Goal: Navigation & Orientation: Find specific page/section

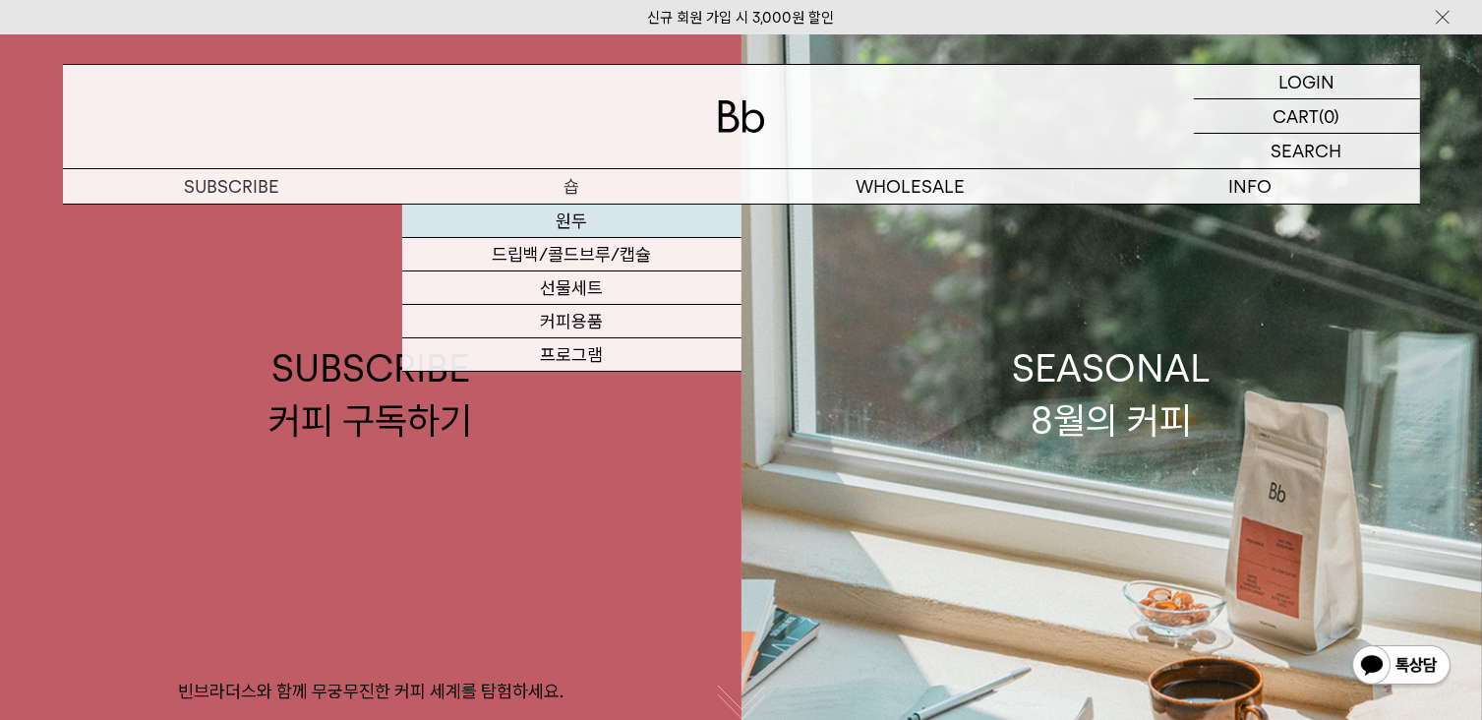
click at [543, 230] on link "원두" at bounding box center [571, 221] width 339 height 33
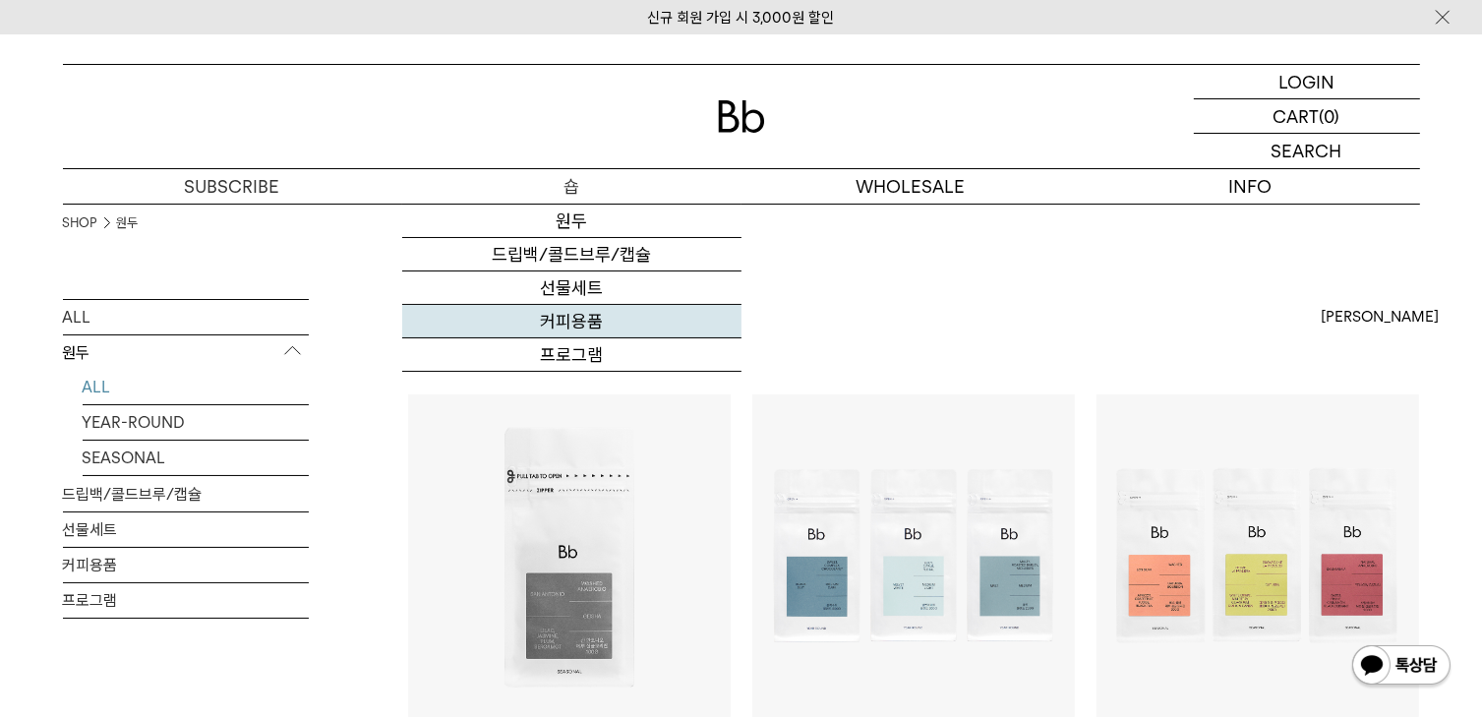
click at [560, 326] on link "커피용품" at bounding box center [571, 321] width 339 height 33
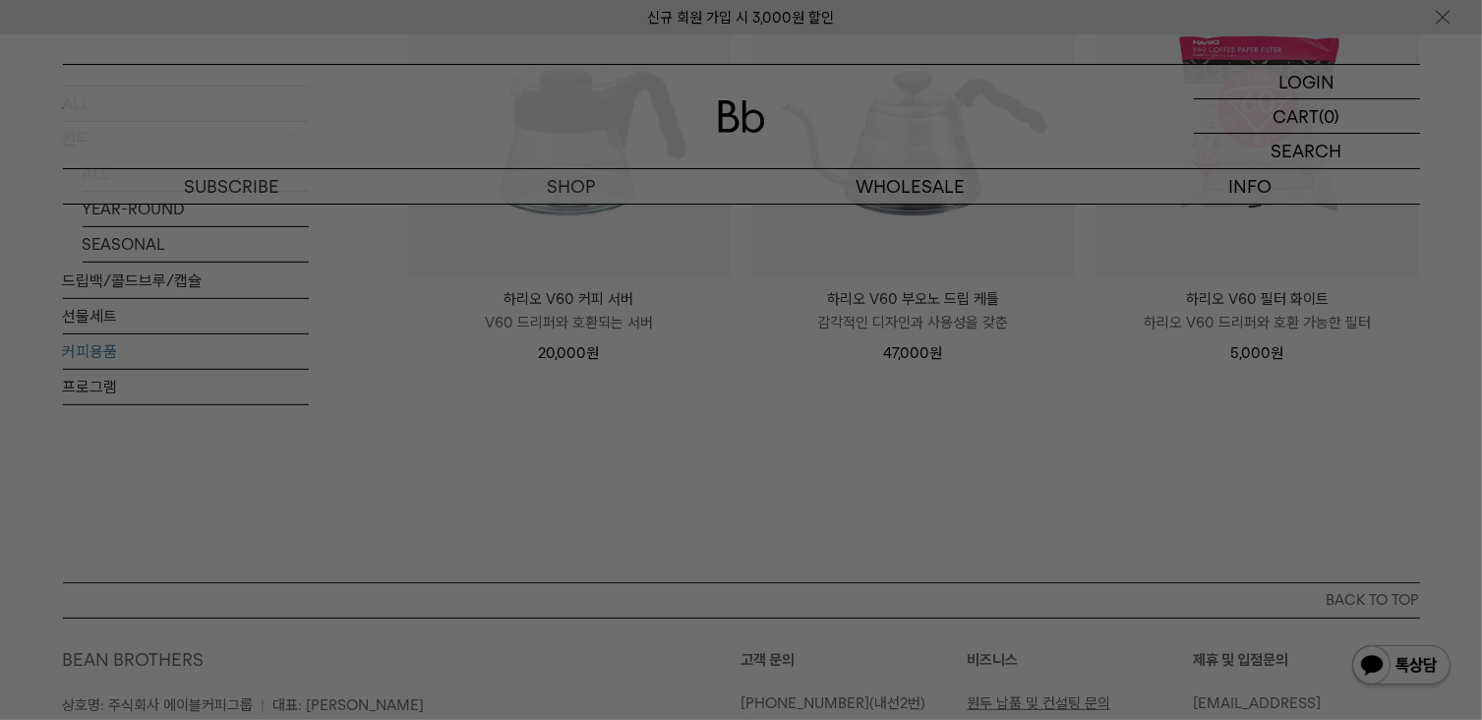
scroll to position [984, 0]
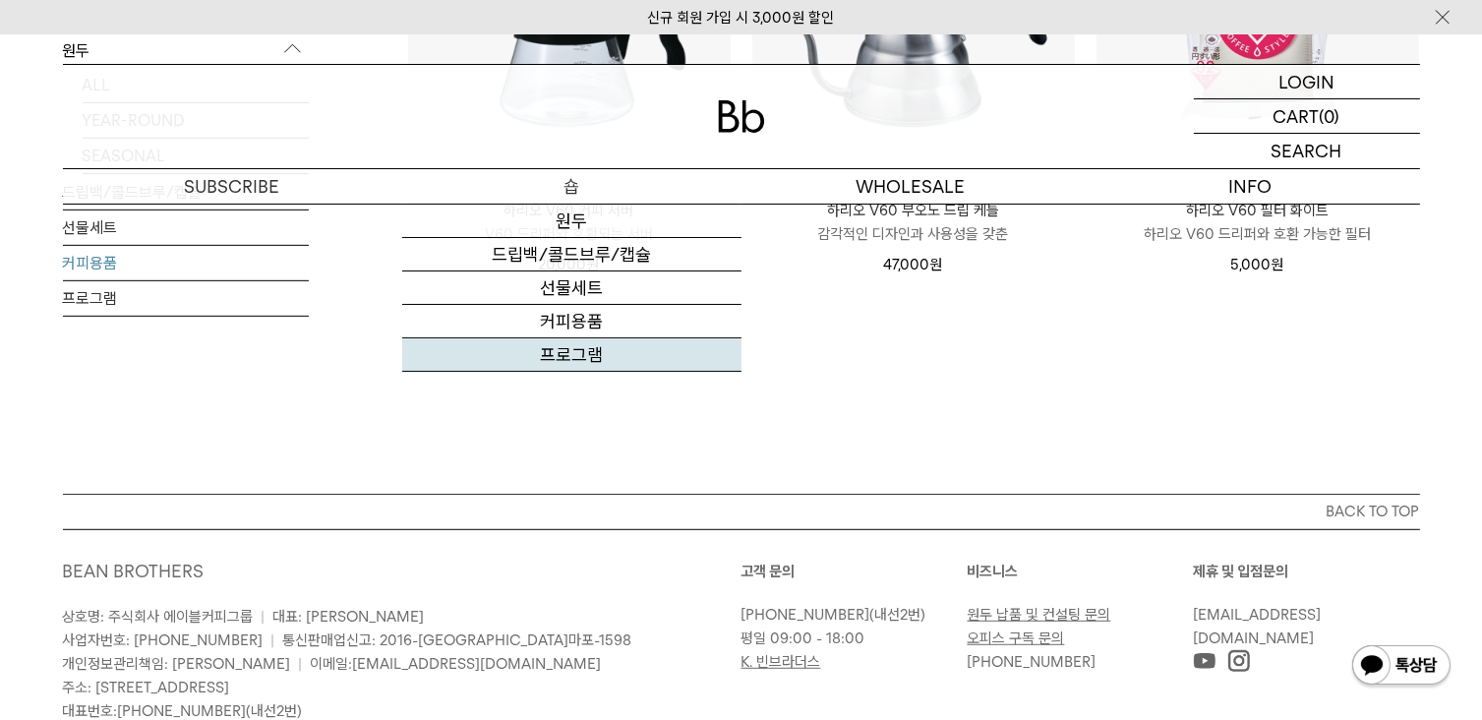
click at [552, 359] on link "프로그램" at bounding box center [571, 354] width 339 height 33
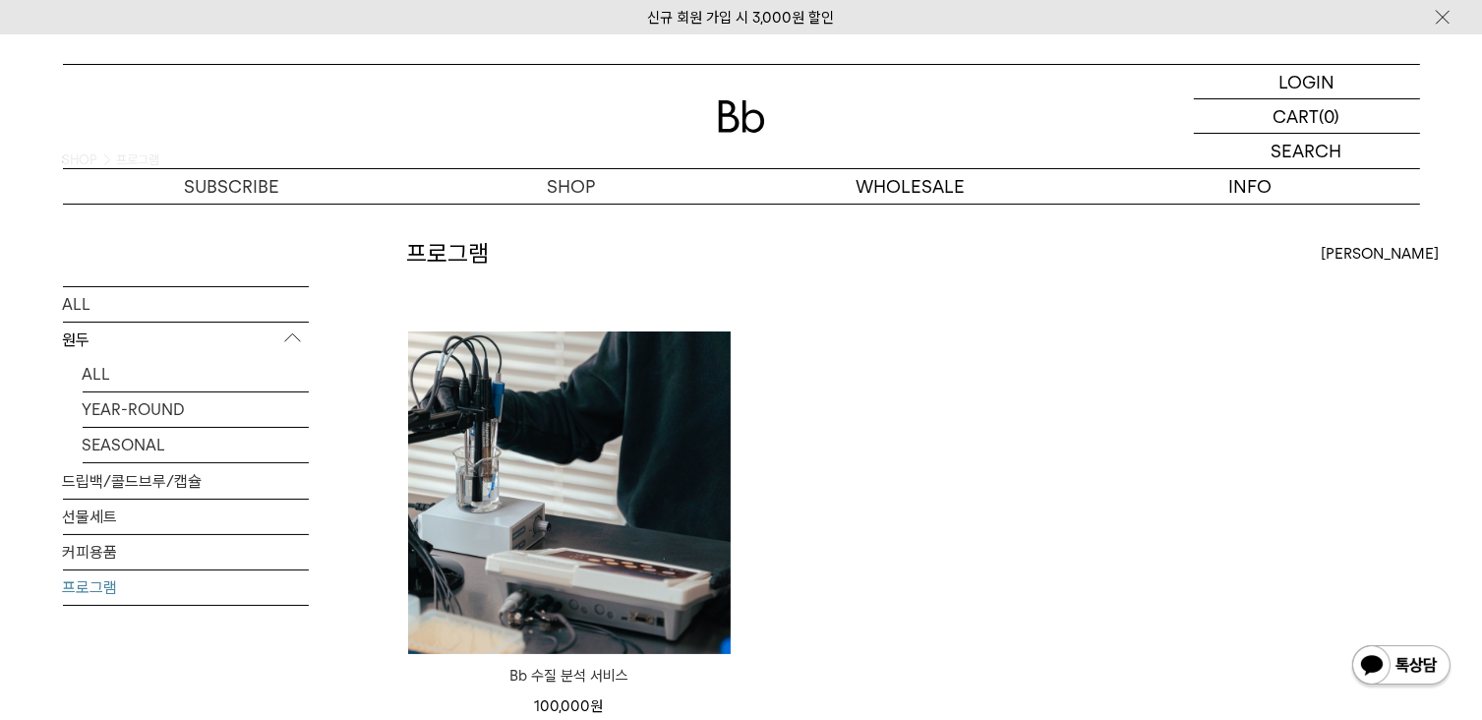
scroll to position [98, 0]
